Goal: Navigation & Orientation: Find specific page/section

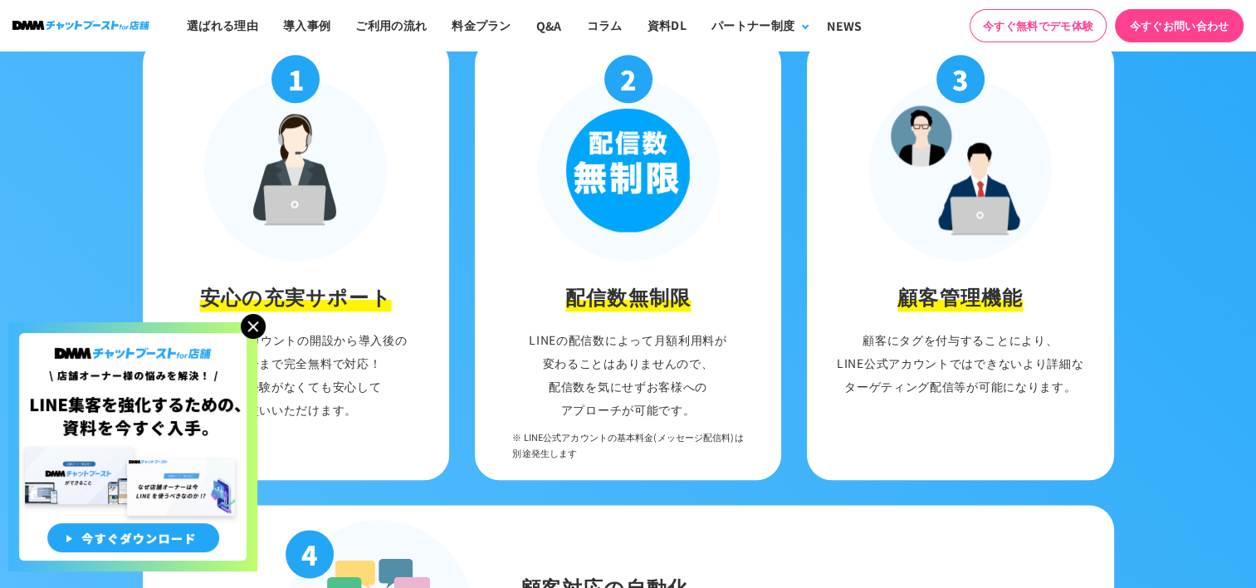
click at [253, 326] on img at bounding box center [253, 326] width 25 height 25
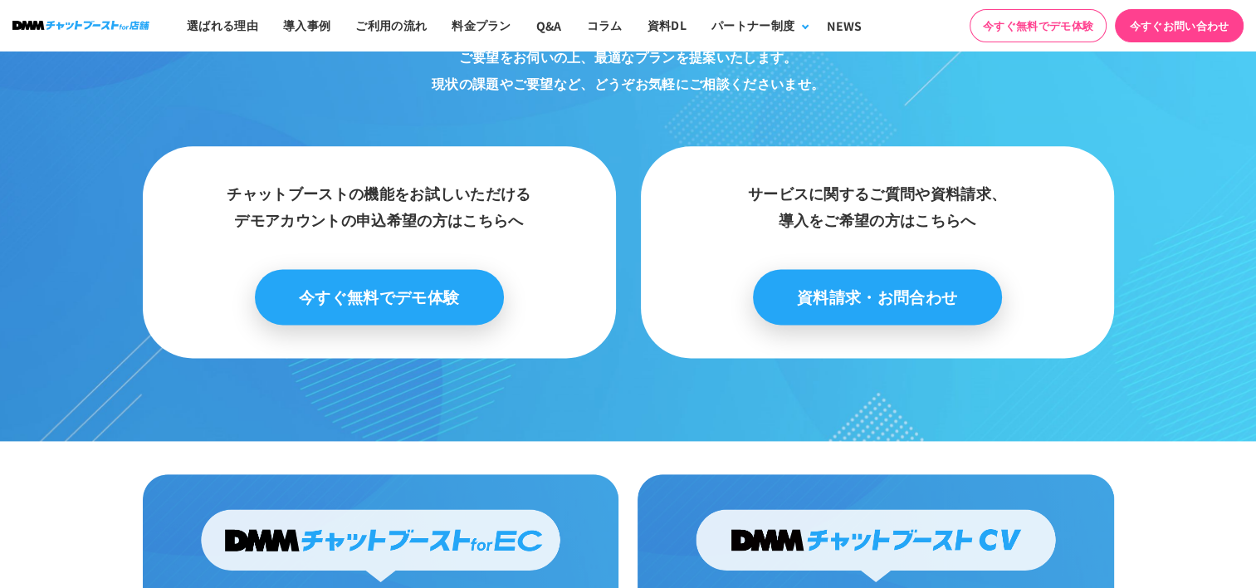
scroll to position [8826, 0]
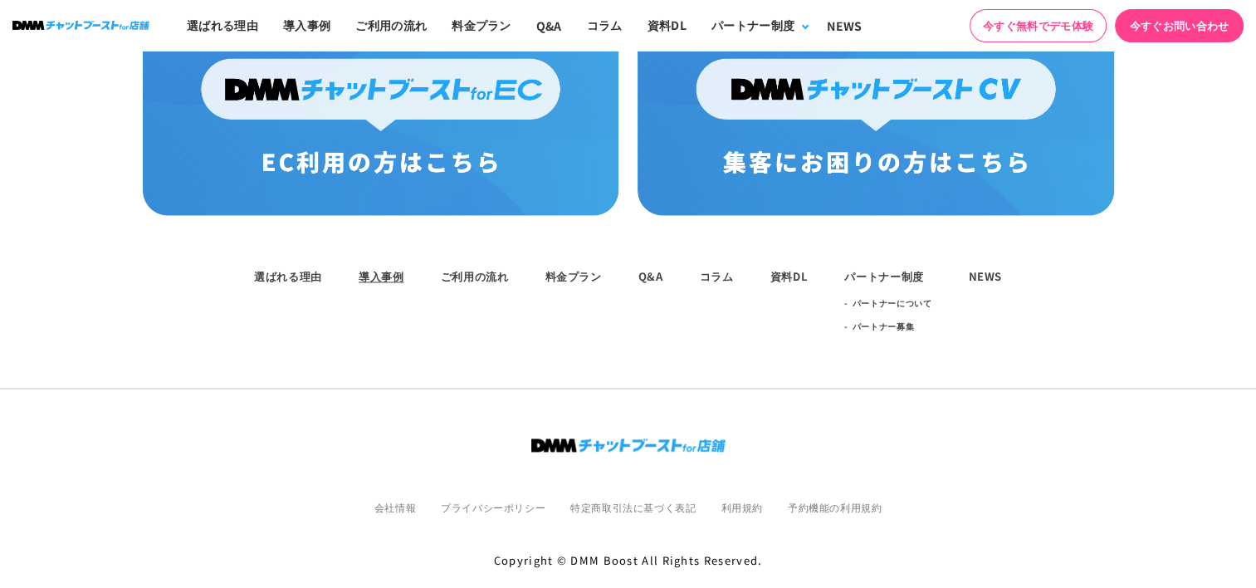
click at [372, 268] on link "導入事例" at bounding box center [382, 276] width 46 height 16
